Goal: Information Seeking & Learning: Find specific fact

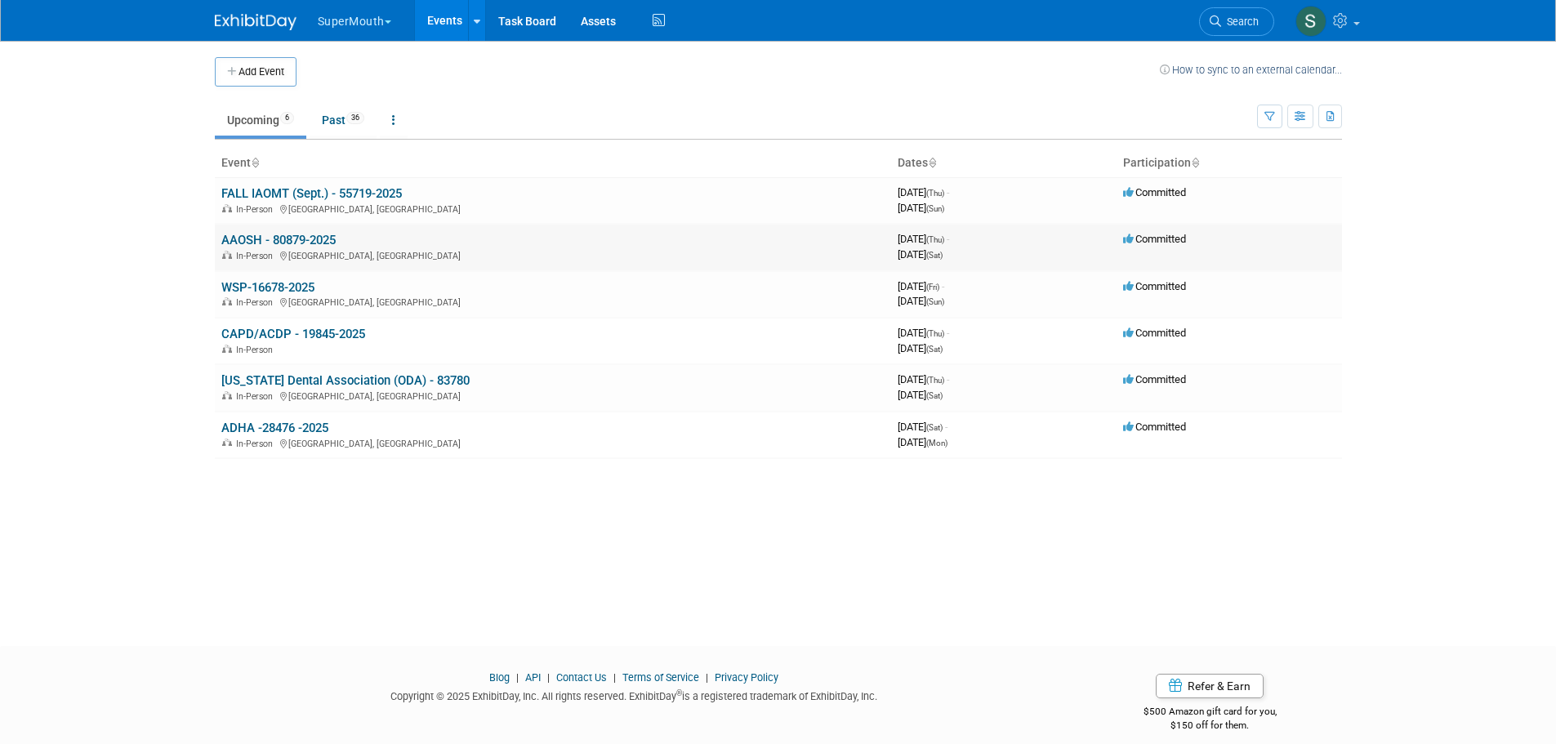
click at [319, 250] on div "In-Person Dallas, TX" at bounding box center [552, 254] width 663 height 13
click at [317, 240] on link "AAOSH - 80879-2025" at bounding box center [278, 240] width 114 height 15
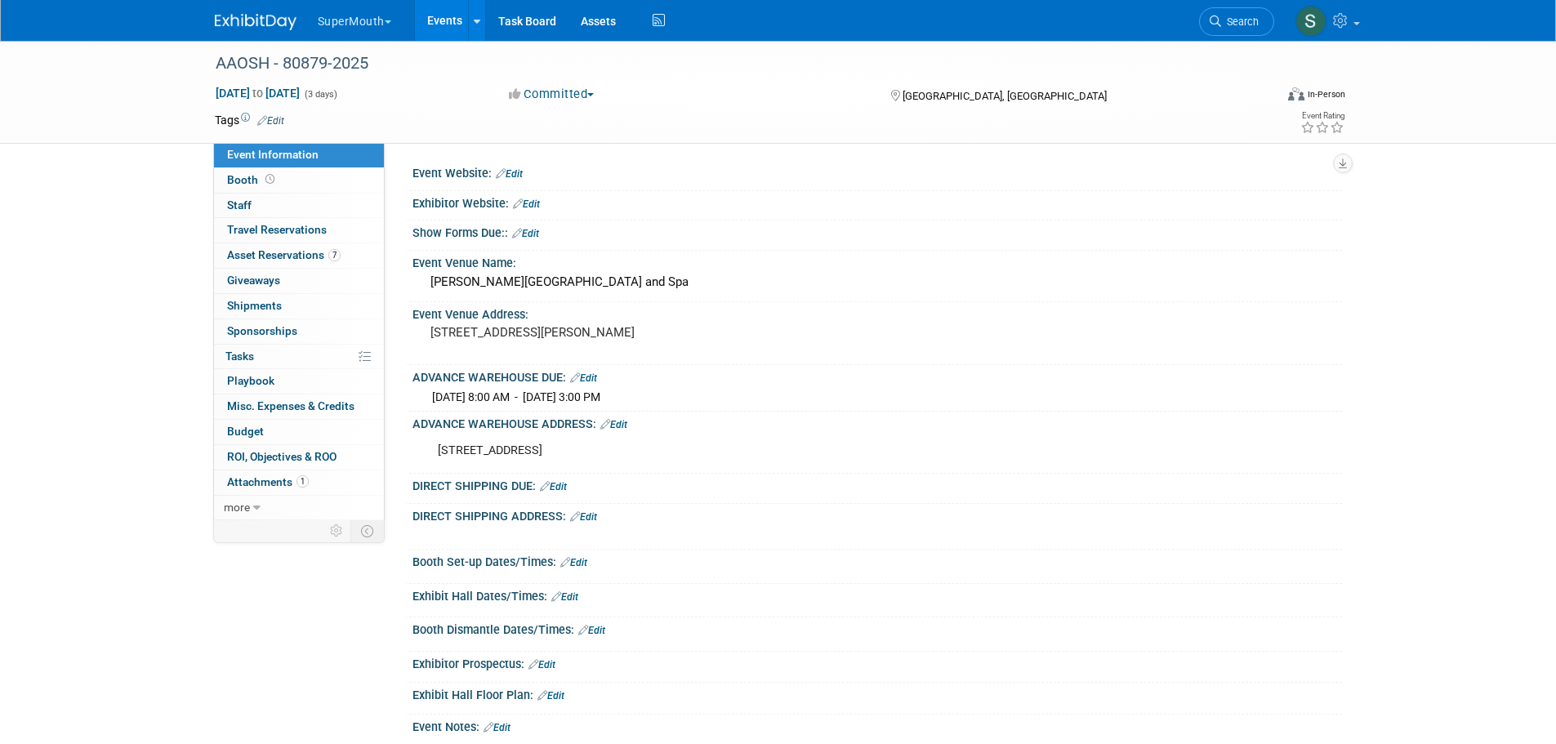
drag, startPoint x: 435, startPoint y: 452, endPoint x: 676, endPoint y: 452, distance: 241.8
click at [676, 452] on div "[STREET_ADDRESS]" at bounding box center [794, 451] width 736 height 33
copy div "[STREET_ADDRESS]"
click at [687, 447] on div "[STREET_ADDRESS]" at bounding box center [794, 451] width 736 height 33
click at [270, 187] on link "Booth" at bounding box center [299, 180] width 170 height 25
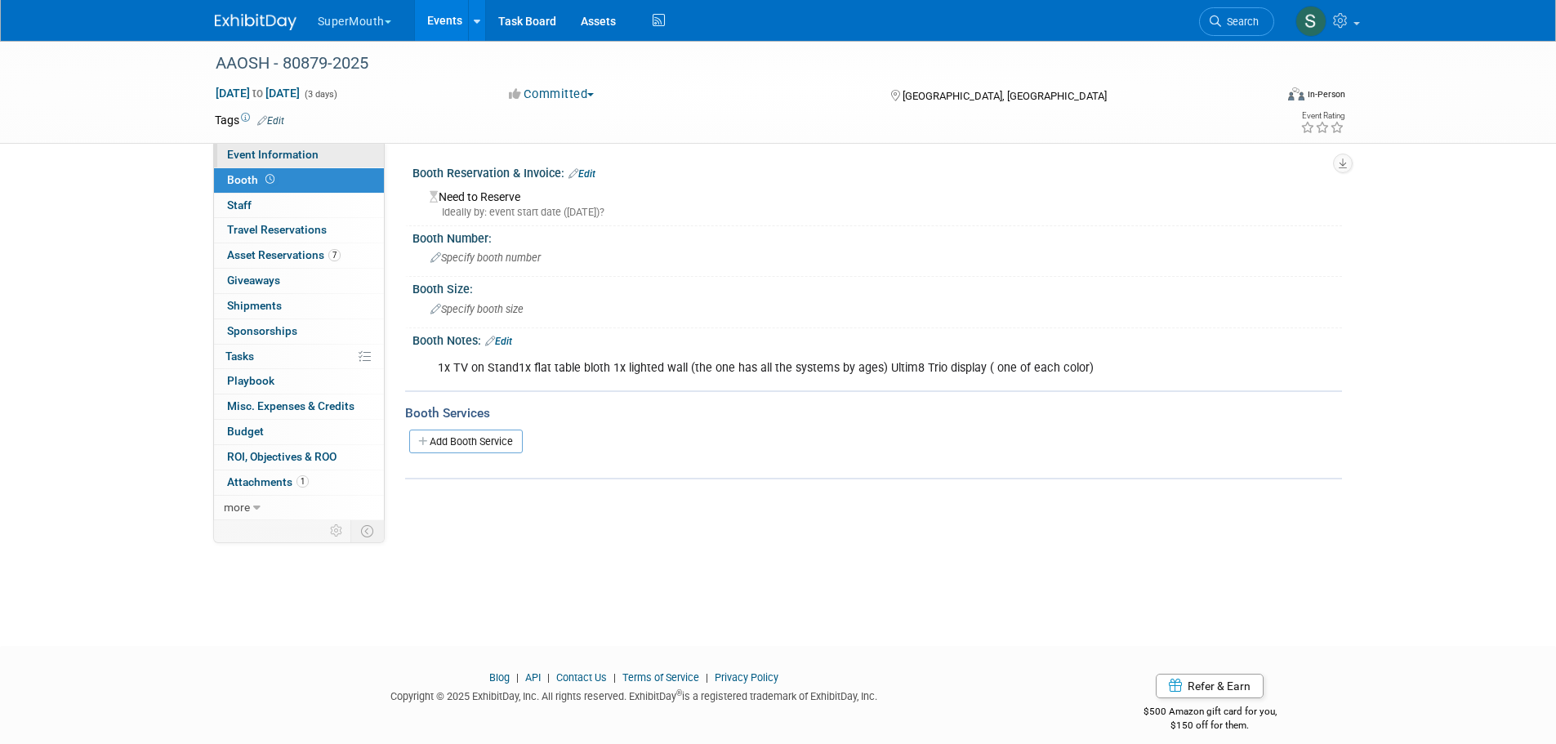
click at [320, 160] on link "Event Information" at bounding box center [299, 155] width 170 height 25
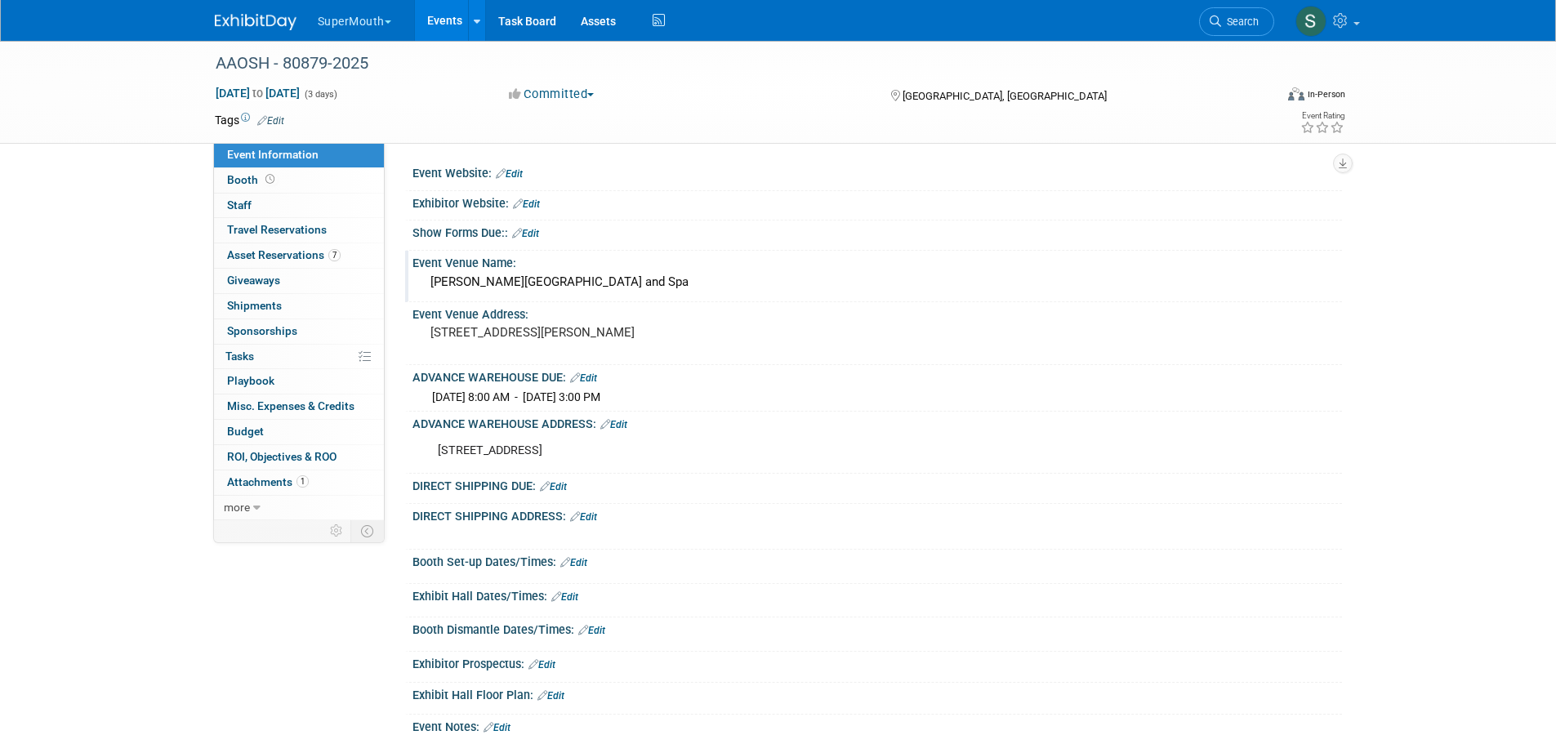
drag, startPoint x: 418, startPoint y: 274, endPoint x: 700, endPoint y: 280, distance: 281.8
click at [700, 280] on div "[PERSON_NAME][GEOGRAPHIC_DATA] and Spa" at bounding box center [876, 283] width 929 height 27
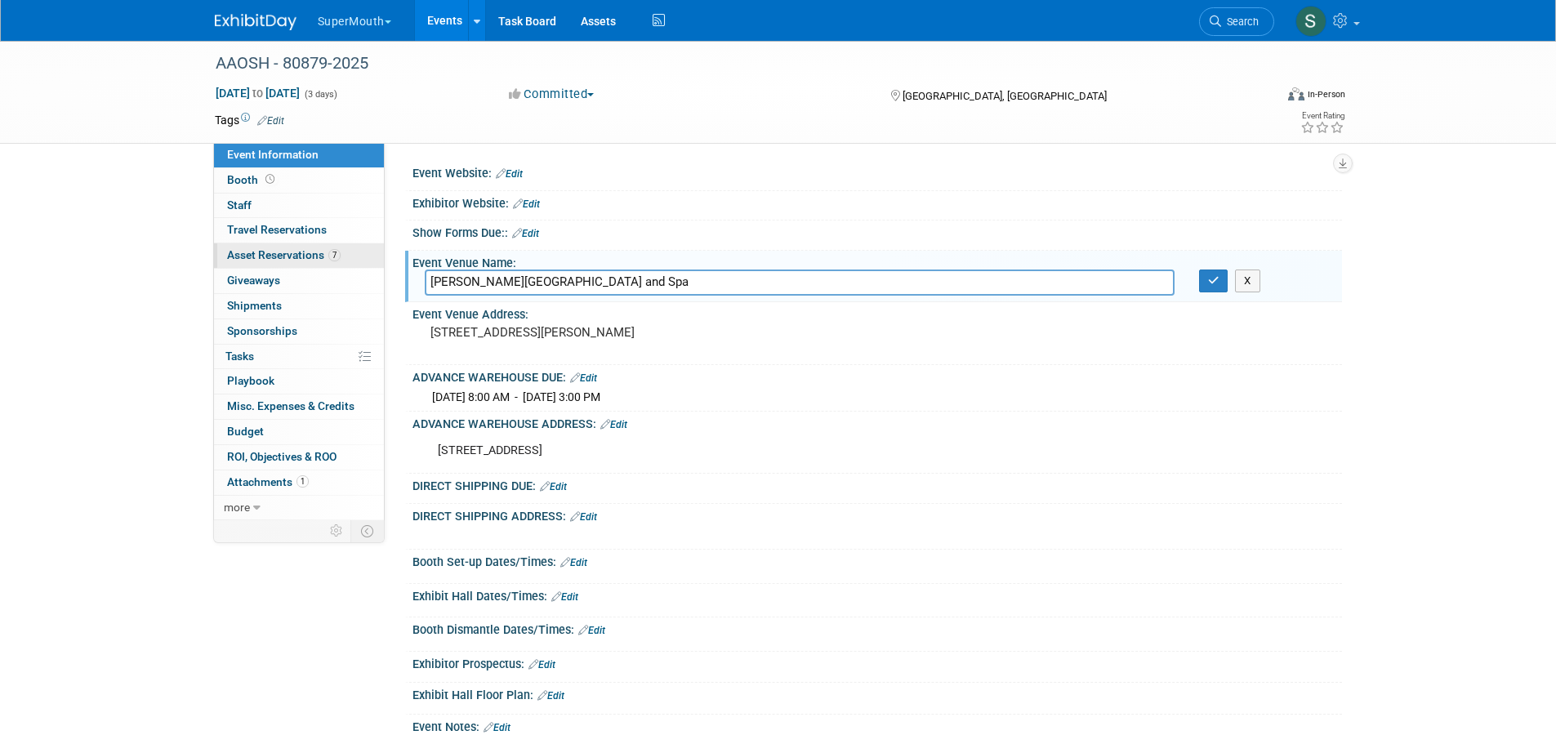
drag, startPoint x: 661, startPoint y: 285, endPoint x: 288, endPoint y: 250, distance: 374.1
click at [288, 250] on div "Event Information Event Info Booth Booth 0 Staff 0 Staff 0 Travel Reservations …" at bounding box center [779, 401] width 1152 height 720
